Goal: Information Seeking & Learning: Learn about a topic

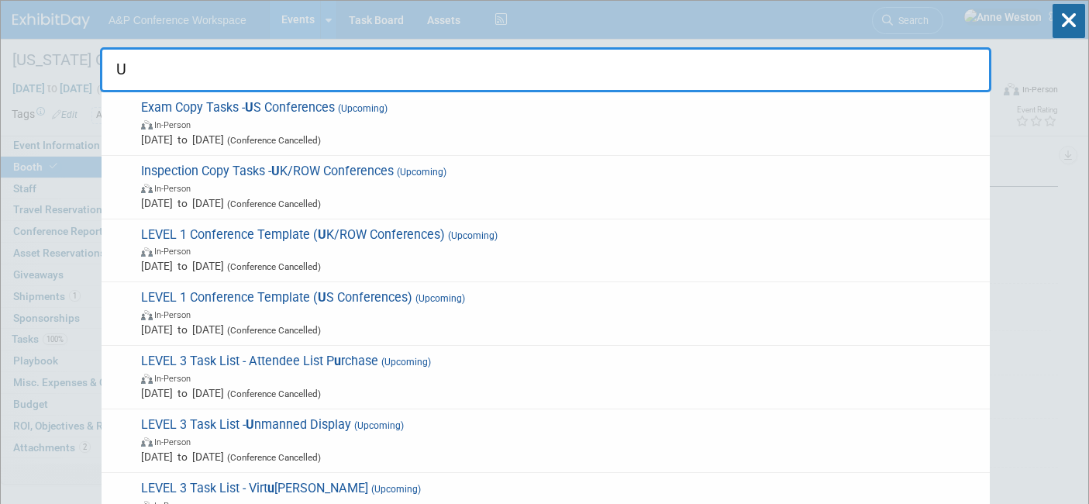
select select "CLDC - Digital/BDR"
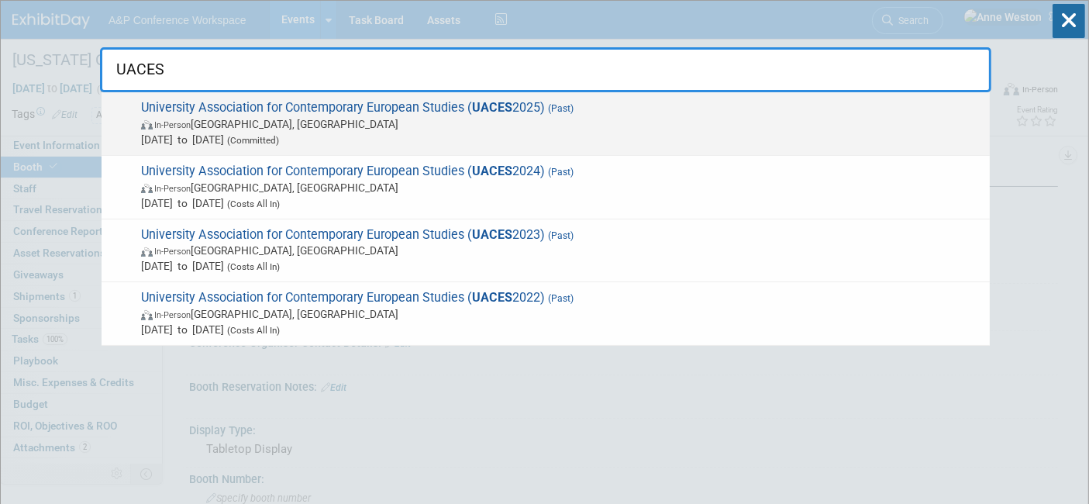
type input "UACES"
click at [181, 123] on span "In-Person" at bounding box center [172, 125] width 36 height 10
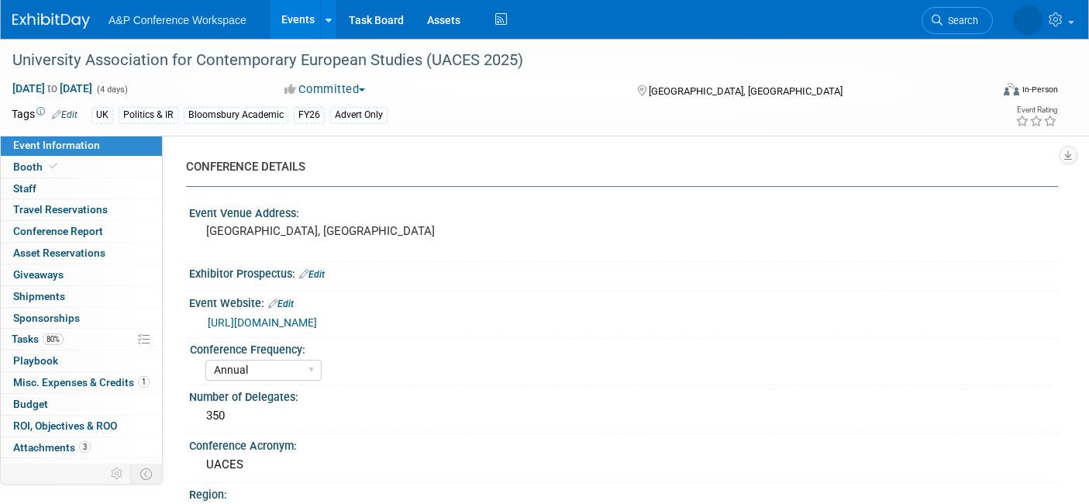
select select "Annual"
select select "Level 3"
select select "Program Advert"
select select "Politics & International Relations"
select select "Bloomsbury Academic"
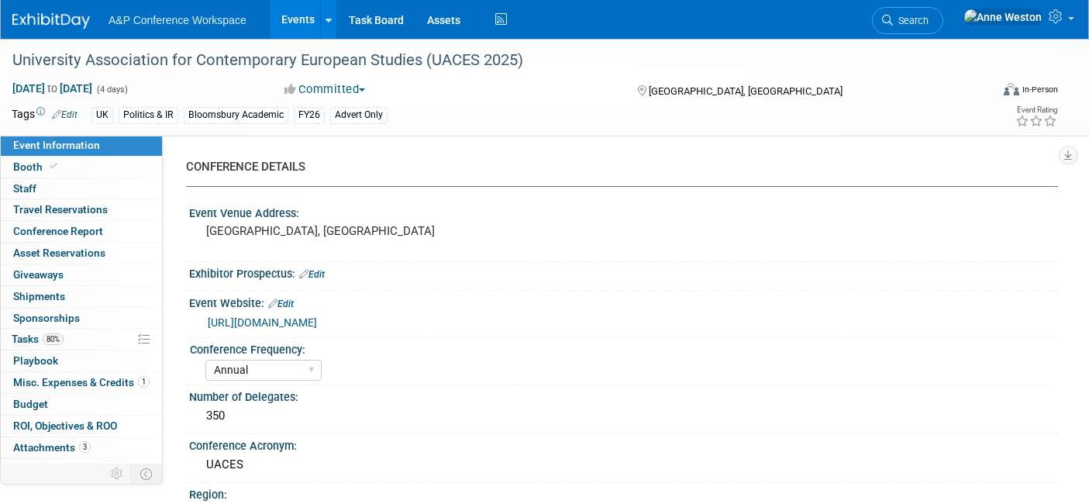
select select "[PERSON_NAME]"
click at [91, 380] on span "Misc. Expenses & Credits 1" at bounding box center [81, 382] width 136 height 12
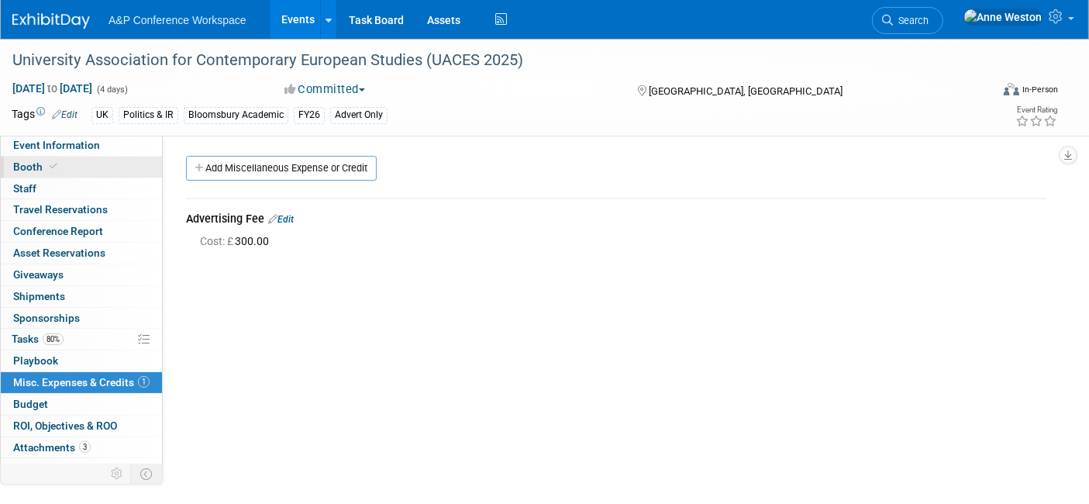
click at [62, 169] on link "Booth" at bounding box center [81, 167] width 161 height 21
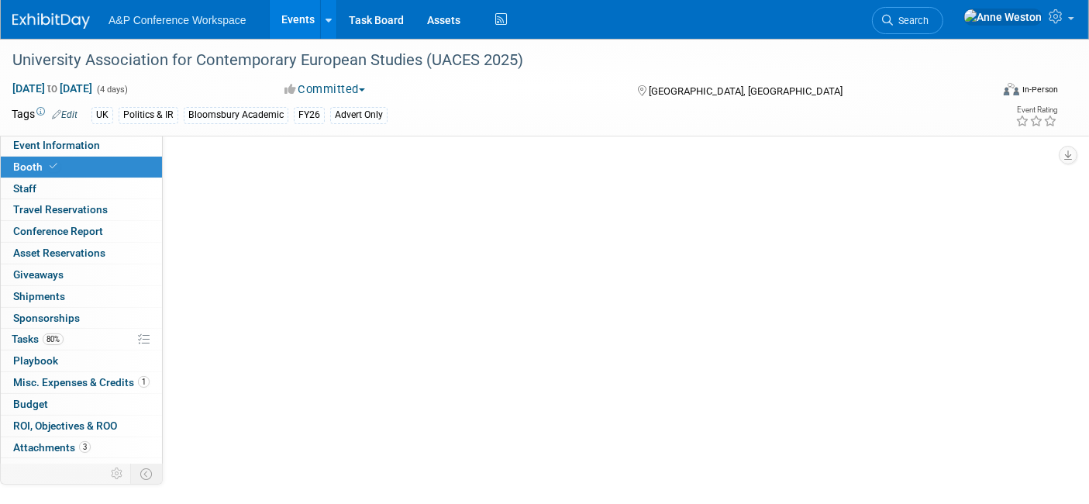
select select "COBA"
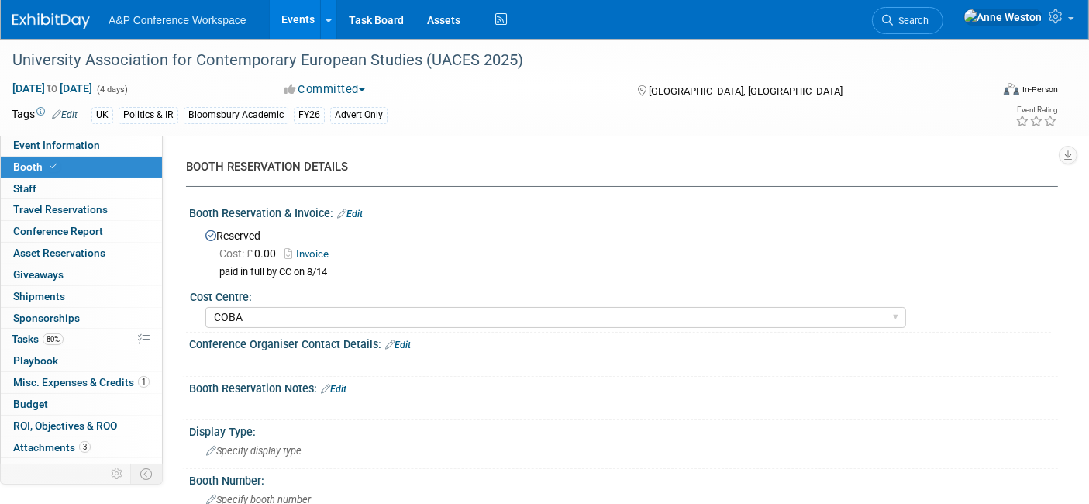
click at [315, 253] on link "Invoice" at bounding box center [310, 254] width 52 height 12
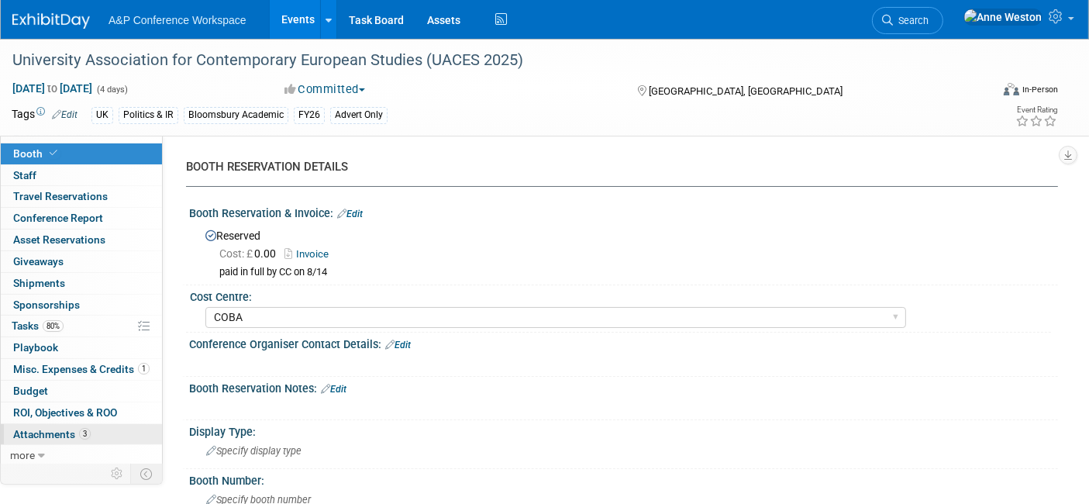
click at [80, 436] on span "Attachments 3" at bounding box center [52, 434] width 78 height 12
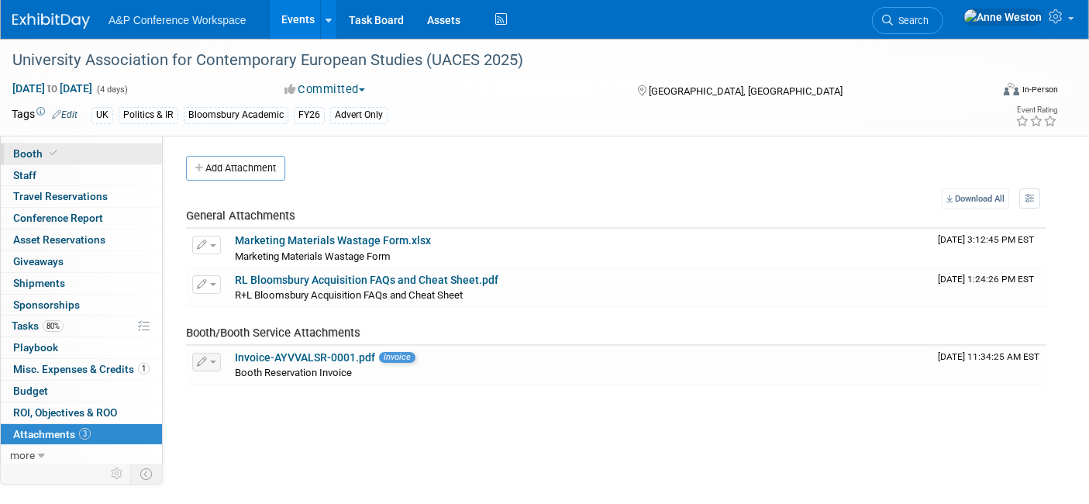
scroll to position [0, 0]
